Goal: Task Accomplishment & Management: Use online tool/utility

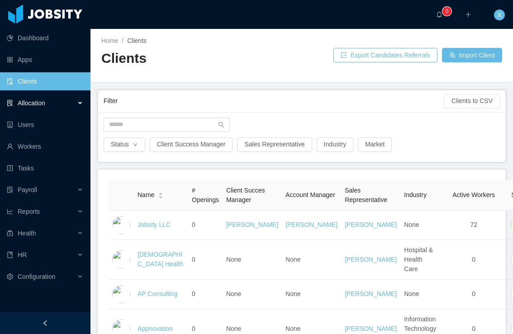
click at [38, 103] on span "Allocation" at bounding box center [32, 102] width 28 height 7
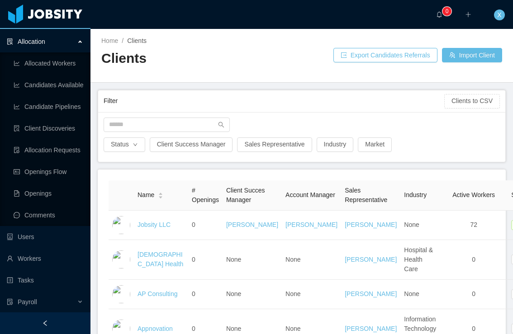
scroll to position [65, 0]
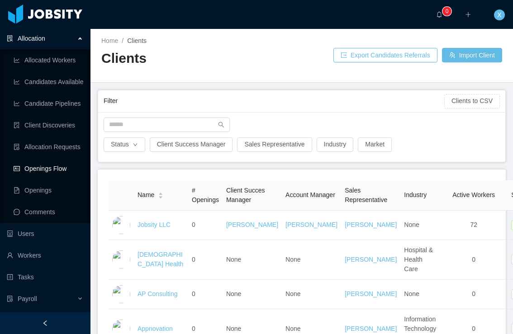
click at [56, 171] on link "Openings Flow" at bounding box center [49, 169] width 70 height 18
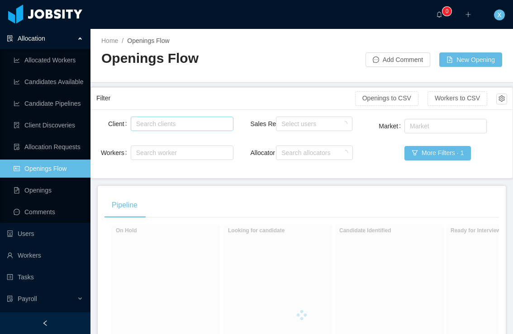
click at [174, 124] on div "Search clients" at bounding box center [180, 123] width 88 height 9
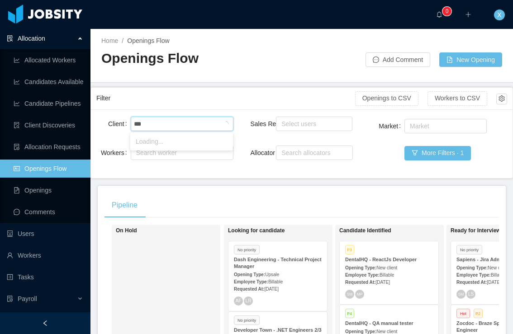
type input "****"
click at [172, 138] on li "McGraw-Hill Education" at bounding box center [181, 141] width 103 height 14
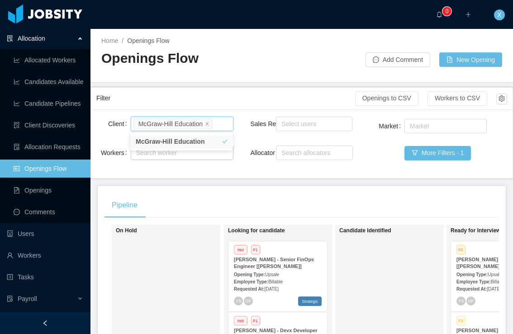
click at [166, 155] on div "Search worker" at bounding box center [178, 152] width 84 height 9
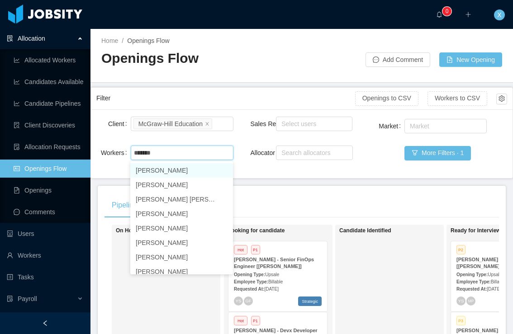
type input "*******"
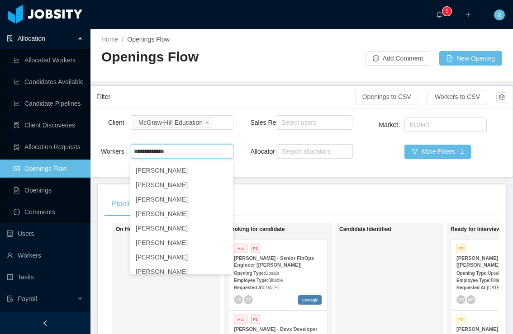
scroll to position [0, 0]
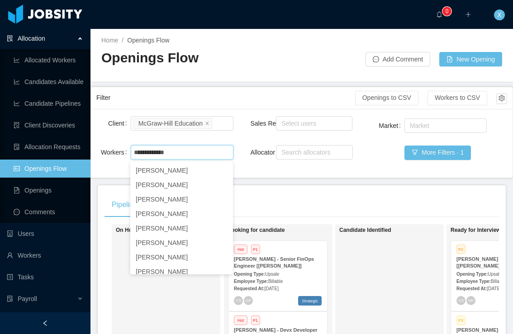
type input "**********"
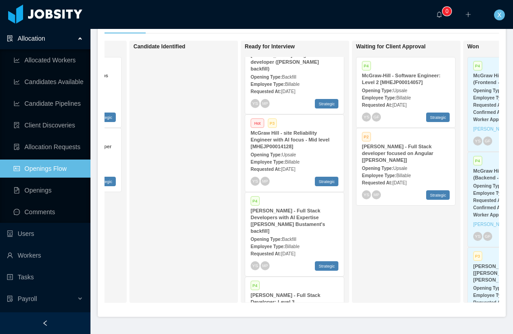
scroll to position [87, 0]
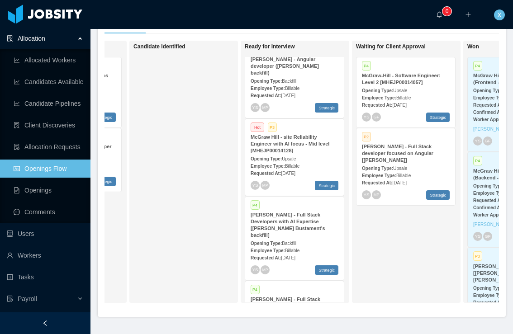
click at [285, 139] on strong "McGraw Hill - site Reliability Engineer with AI focus - Mid level [MHEJP0001412…" at bounding box center [289, 143] width 79 height 19
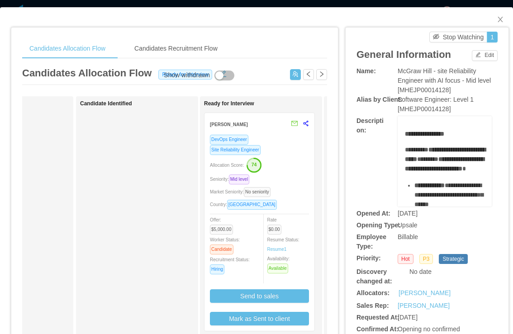
scroll to position [0, 76]
click at [274, 139] on div "DevOps Engineer" at bounding box center [261, 139] width 99 height 10
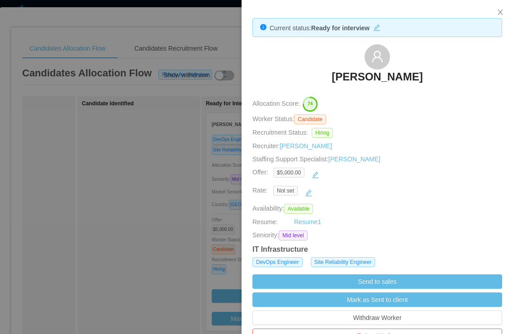
click at [375, 74] on h3 "[PERSON_NAME]" at bounding box center [376, 77] width 91 height 14
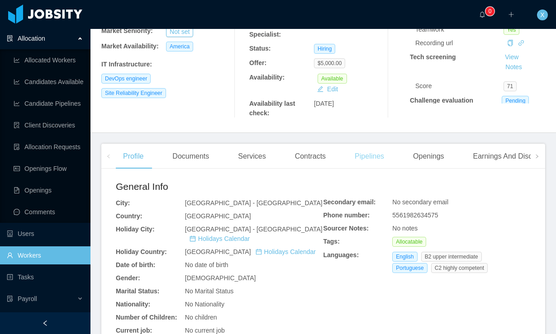
scroll to position [134, 0]
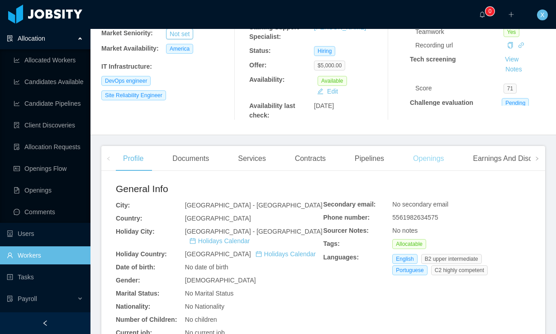
click at [422, 162] on div "Openings" at bounding box center [429, 158] width 46 height 25
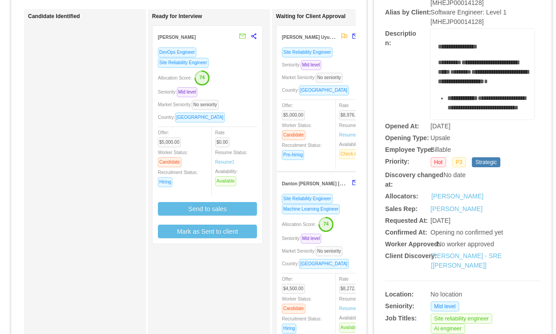
scroll to position [75, 0]
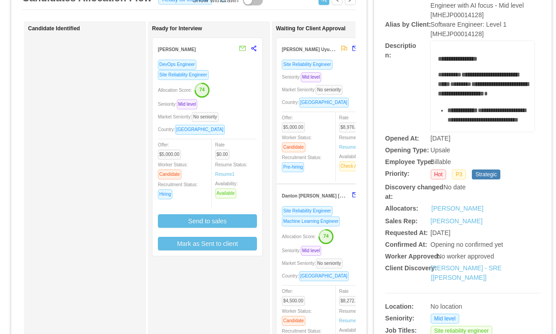
click at [237, 74] on div "Site Reliability Engineer" at bounding box center [207, 75] width 99 height 10
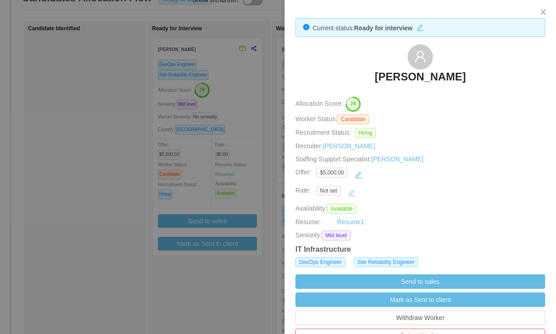
click at [351, 192] on button "button" at bounding box center [351, 193] width 14 height 14
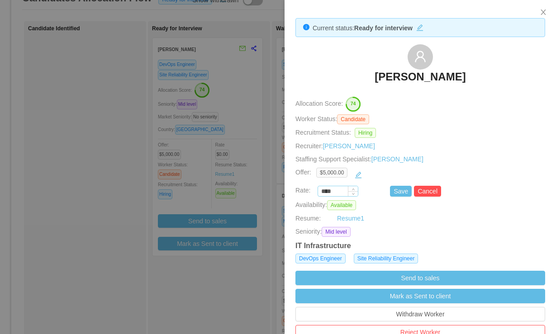
click at [338, 191] on input "****" at bounding box center [338, 192] width 40 height 10
paste input "***"
type input "*******"
click at [397, 191] on button "Save" at bounding box center [401, 191] width 22 height 11
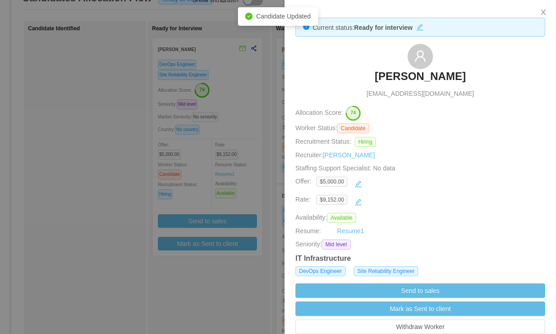
scroll to position [3, 0]
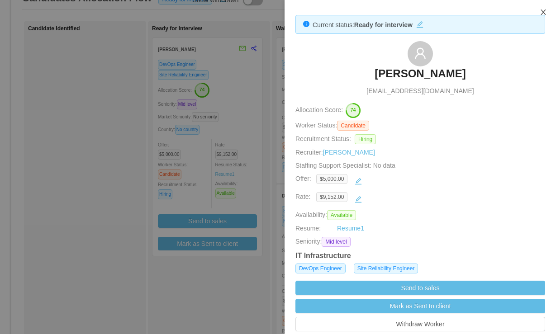
click at [512, 14] on icon "icon: close" at bounding box center [542, 12] width 7 height 7
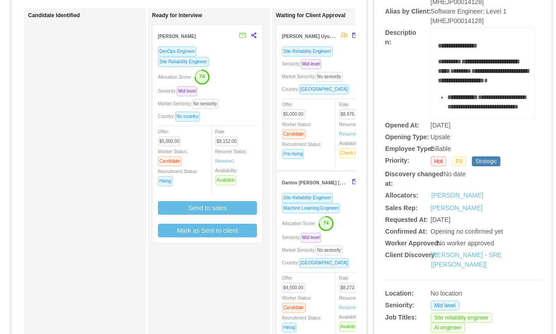
scroll to position [85, 0]
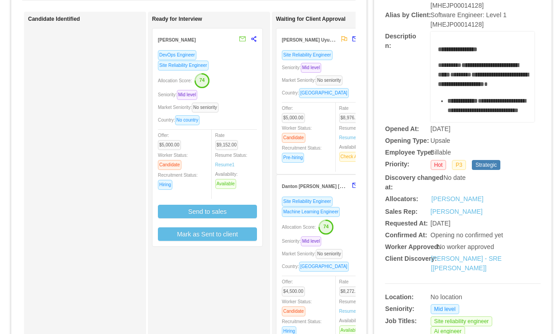
click at [242, 76] on div "Allocation Score: 74" at bounding box center [207, 80] width 99 height 14
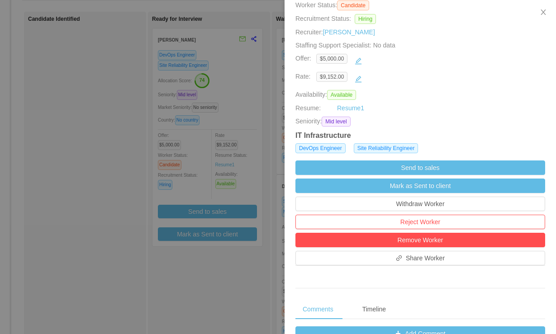
scroll to position [127, 0]
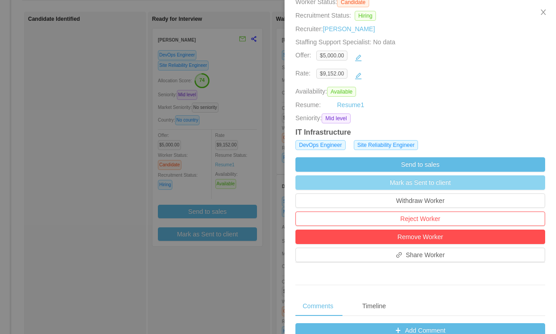
click at [408, 186] on button "Mark as Sent to client" at bounding box center [420, 182] width 250 height 14
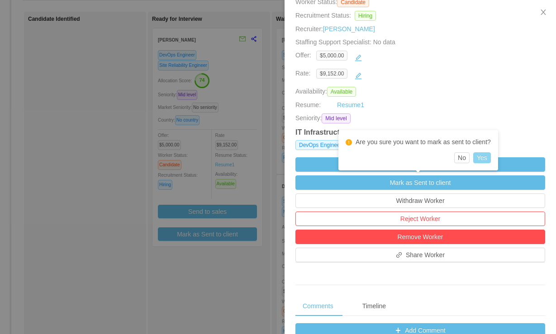
click at [482, 158] on button "Yes" at bounding box center [482, 157] width 18 height 11
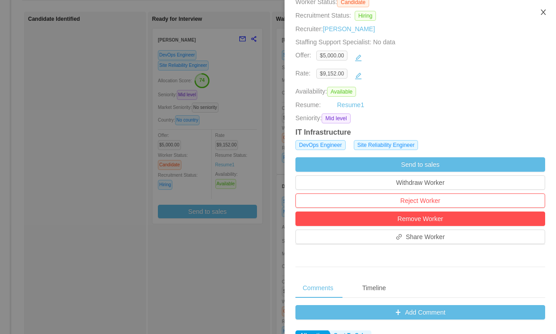
click at [512, 11] on icon "icon: close" at bounding box center [542, 12] width 7 height 7
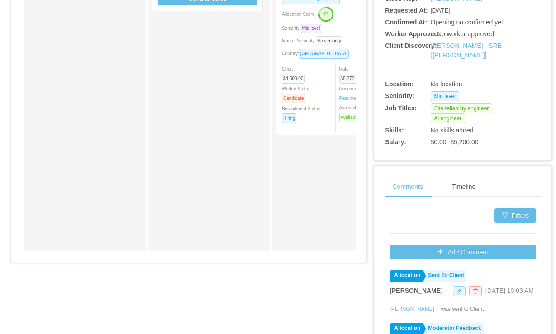
scroll to position [0, 0]
